Goal: Task Accomplishment & Management: Manage account settings

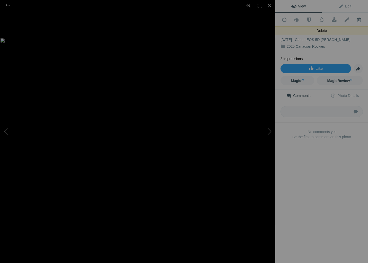
click at [355, 20] on span at bounding box center [359, 19] width 13 height 5
click at [355, 19] on span at bounding box center [359, 19] width 13 height 5
click at [352, 27] on div "Bow Lake-4 Aug 14, 2025 Canon EOS 5D Mark IV 2025 Canadian Rockies" at bounding box center [322, 40] width 82 height 27
drag, startPoint x: 356, startPoint y: 20, endPoint x: 355, endPoint y: 27, distance: 6.5
click at [355, 27] on div "Add to Quick Collection Remove from Quick Collection Hide from Public View Unhi…" at bounding box center [322, 85] width 93 height 144
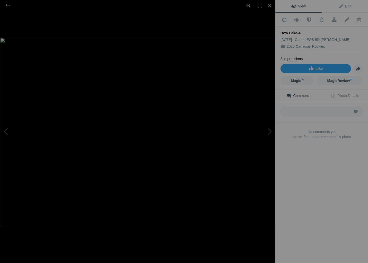
click at [356, 22] on span at bounding box center [359, 19] width 13 height 5
drag, startPoint x: 251, startPoint y: 27, endPoint x: 355, endPoint y: 19, distance: 104.3
click at [355, 19] on span at bounding box center [359, 19] width 13 height 5
click at [10, 5] on div at bounding box center [7, 5] width 19 height 10
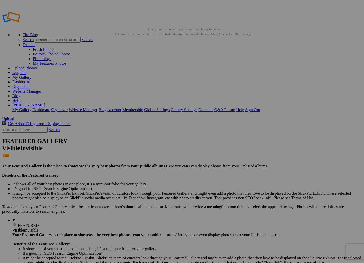
drag, startPoint x: 330, startPoint y: 82, endPoint x: 317, endPoint y: 59, distance: 25.8
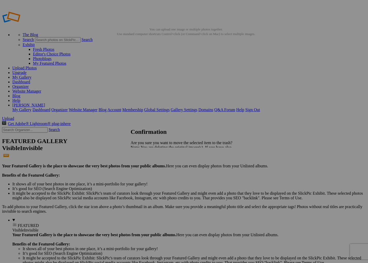
click at [148, 165] on span "Yes" at bounding box center [145, 165] width 6 height 4
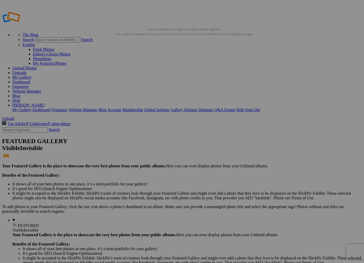
click at [29, 84] on link "Organizer" at bounding box center [20, 86] width 16 height 4
drag, startPoint x: 142, startPoint y: 76, endPoint x: 76, endPoint y: 129, distance: 84.4
drag, startPoint x: 332, startPoint y: 81, endPoint x: 84, endPoint y: 132, distance: 253.5
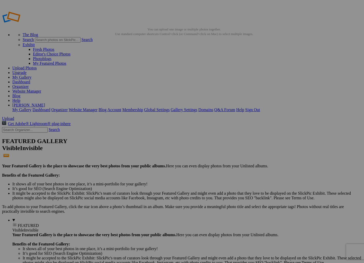
click at [260, 107] on link "Sign Out" at bounding box center [252, 109] width 15 height 4
